Goal: Obtain resource: Obtain resource

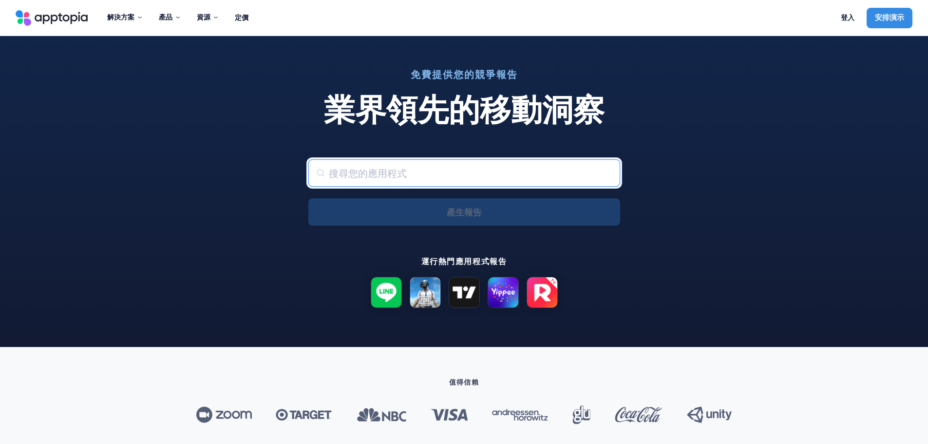
click at [507, 170] on input "text" at bounding box center [464, 172] width 312 height 27
type input "Teen [PERSON_NAME] 3 [PERSON_NAME]"
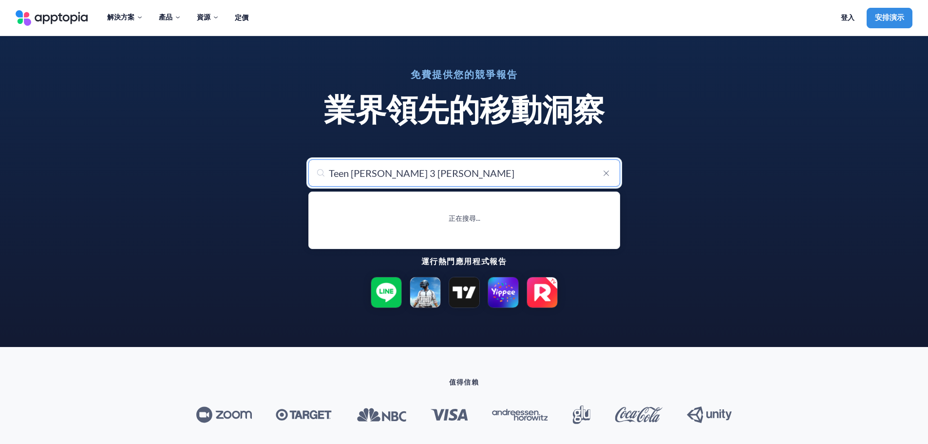
type input "Teen [PERSON_NAME] 3 [PERSON_NAME]"
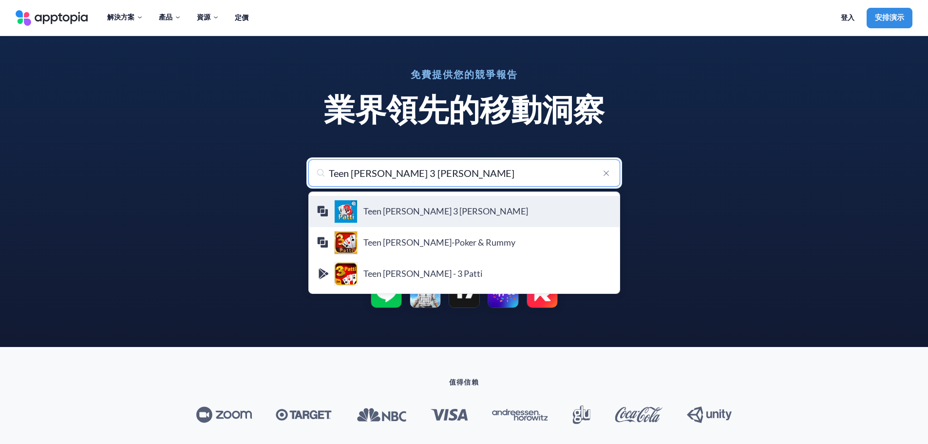
click at [418, 211] on h4 "Teen [PERSON_NAME] 3 [PERSON_NAME]" at bounding box center [487, 211] width 248 height 11
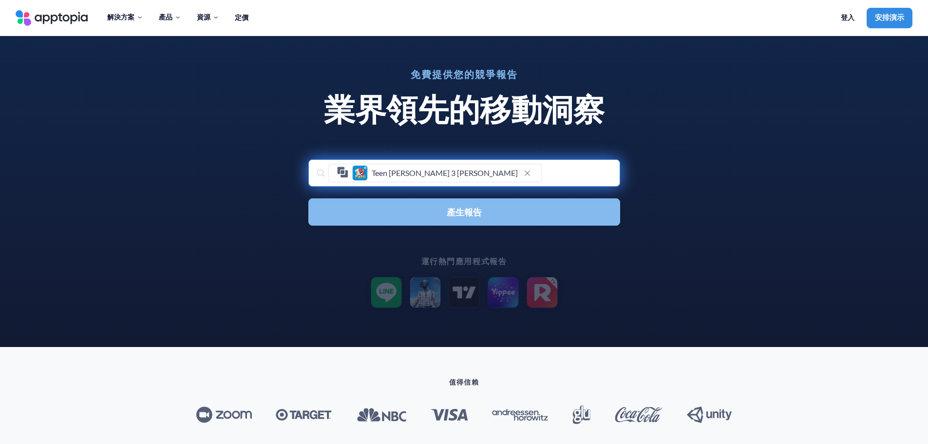
click at [443, 212] on button "產生報告" at bounding box center [464, 211] width 312 height 27
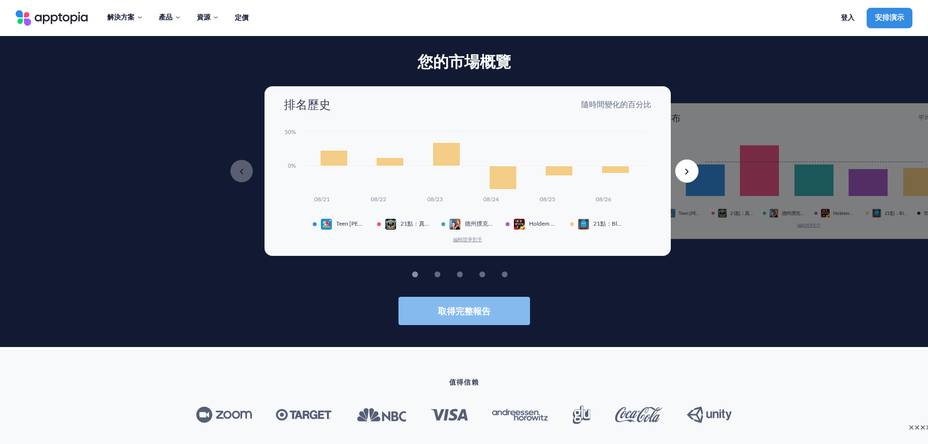
click at [495, 318] on button "取得完整報告" at bounding box center [463, 311] width 131 height 28
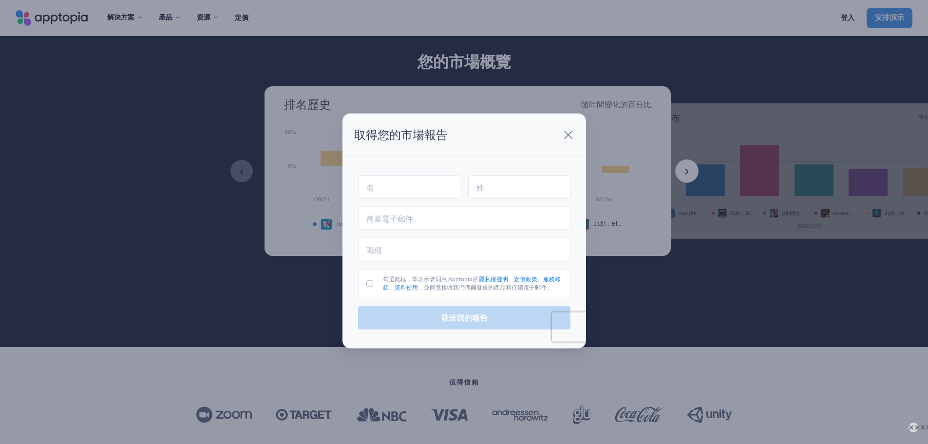
click at [571, 120] on header "取得您的市場報告" at bounding box center [463, 134] width 243 height 43
click at [566, 137] on span at bounding box center [567, 134] width 19 height 19
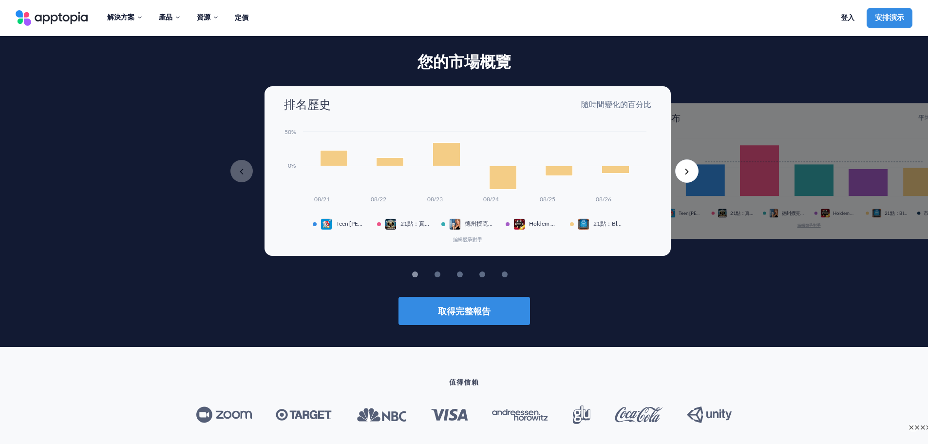
click at [243, 16] on link "定價" at bounding box center [242, 18] width 14 height 20
